Goal: Information Seeking & Learning: Learn about a topic

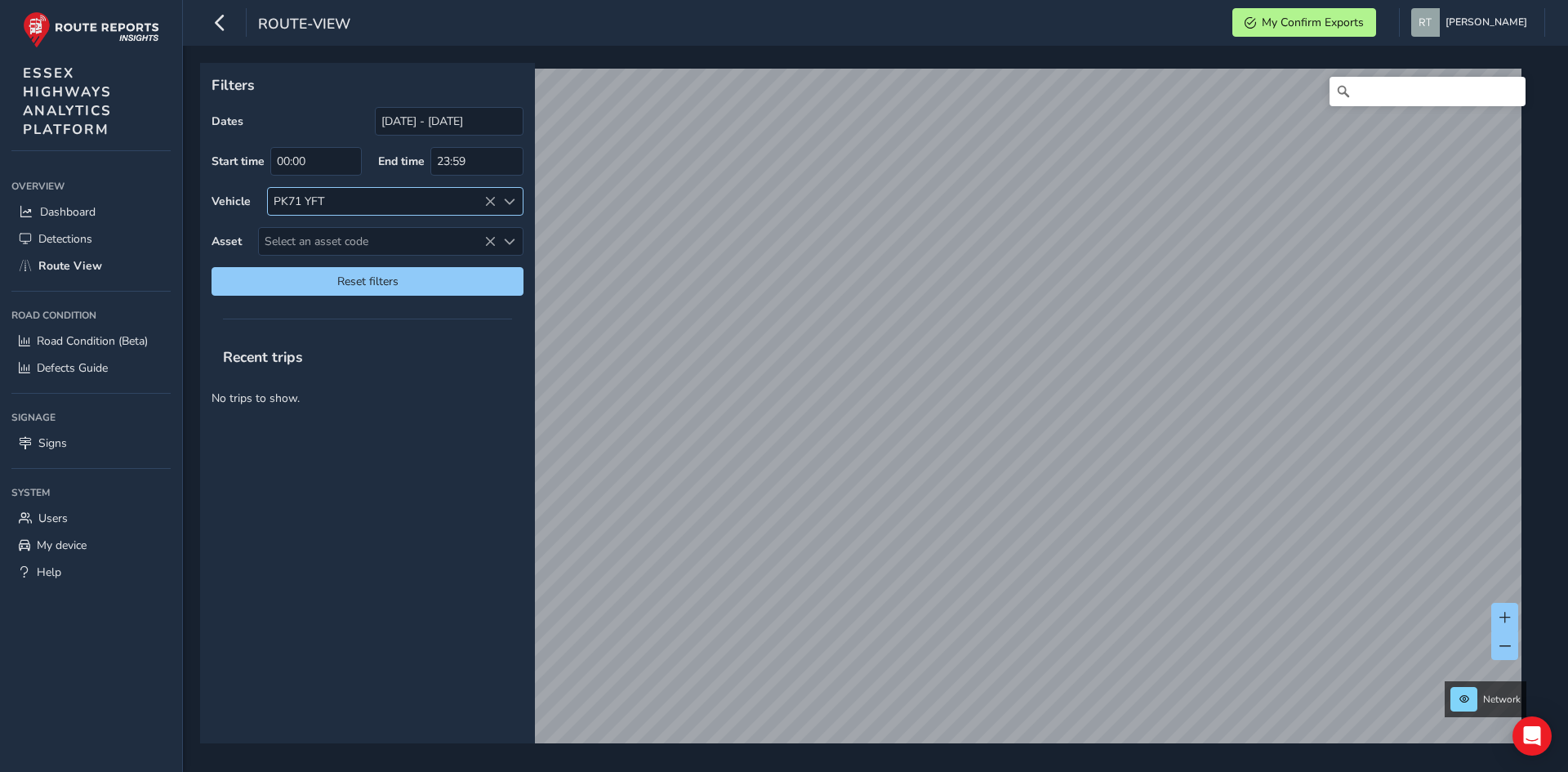
click at [484, 198] on icon at bounding box center [490, 201] width 12 height 12
click at [490, 197] on icon at bounding box center [490, 201] width 12 height 12
click at [491, 203] on icon at bounding box center [490, 201] width 12 height 12
